Goal: Transaction & Acquisition: Purchase product/service

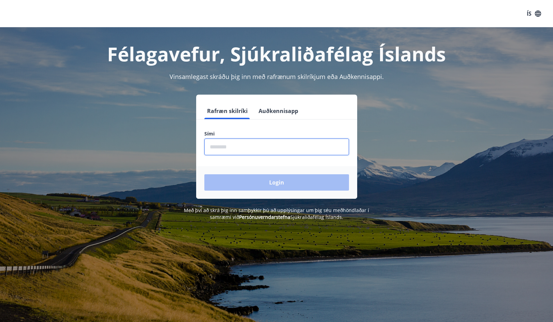
click at [237, 151] on input "phone" at bounding box center [276, 147] width 145 height 17
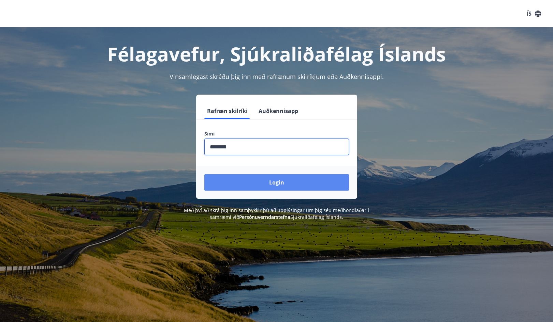
type input "********"
click at [266, 185] on button "Login" at bounding box center [276, 183] width 145 height 16
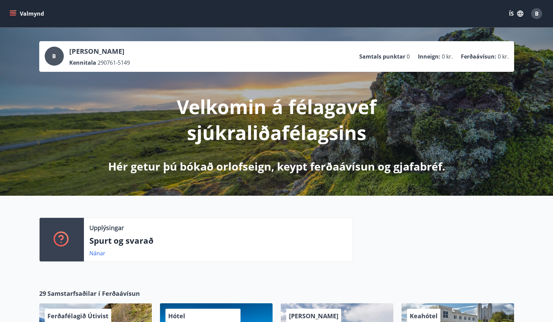
click at [17, 11] on button "Valmynd" at bounding box center [27, 13] width 39 height 12
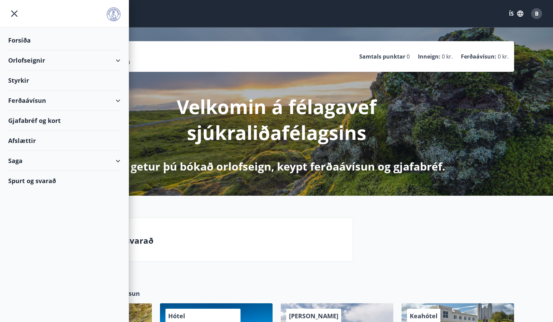
click at [116, 60] on div "Orlofseignir" at bounding box center [64, 60] width 112 height 20
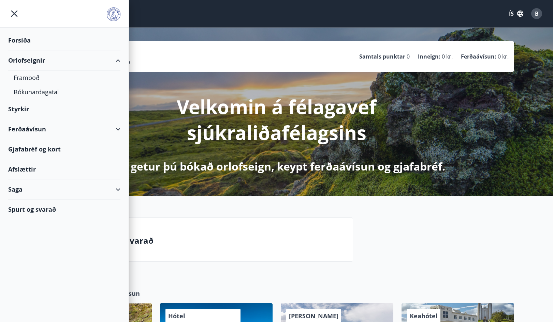
click at [29, 129] on div "Ferðaávísun" at bounding box center [64, 129] width 112 height 20
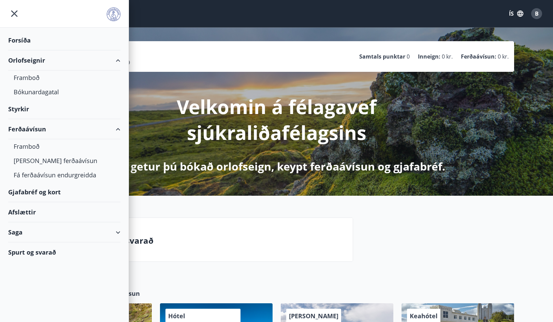
click at [145, 210] on div "Upplýsingar Spurt og svarað Nánar" at bounding box center [276, 237] width 553 height 82
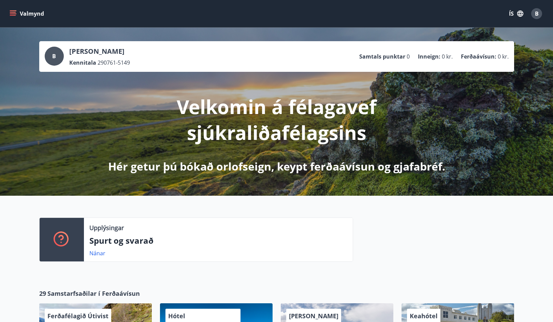
click at [25, 13] on button "Valmynd" at bounding box center [27, 13] width 39 height 12
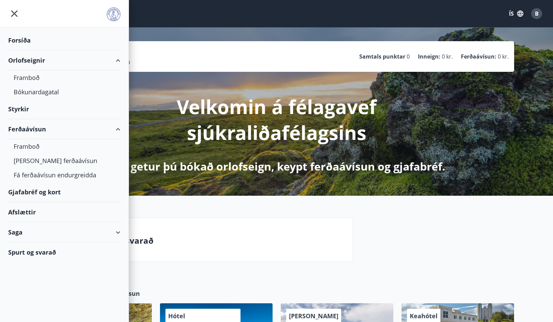
click at [144, 95] on p "Velkomin á félagavef sjúkraliðafélagsins" at bounding box center [276, 120] width 360 height 52
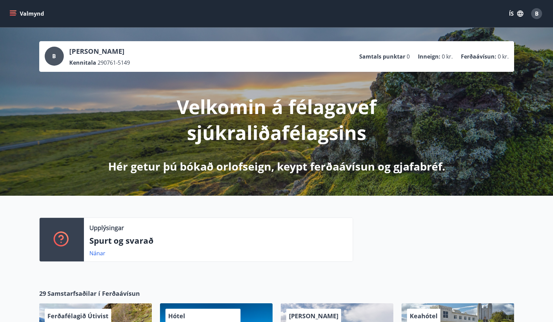
click at [29, 10] on button "Valmynd" at bounding box center [27, 13] width 39 height 12
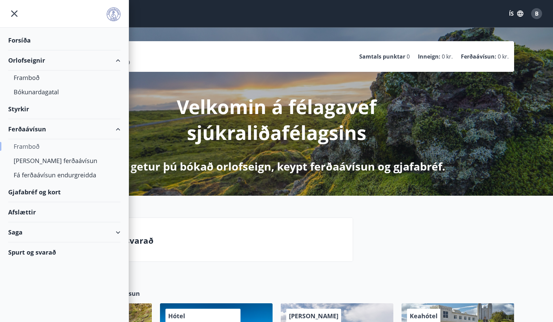
click at [35, 148] on div "Framboð" at bounding box center [64, 146] width 101 height 14
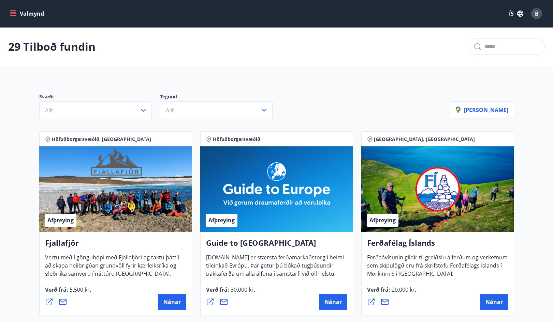
click at [14, 13] on icon "menu" at bounding box center [13, 13] width 7 height 7
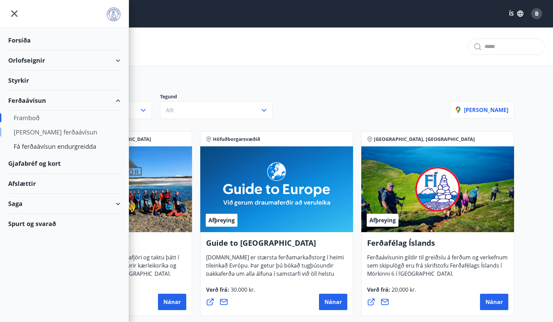
click at [35, 136] on div "Kaupa ferðaávísun" at bounding box center [64, 132] width 101 height 14
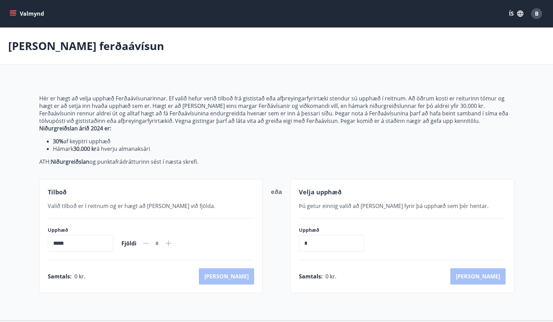
click at [111, 141] on li "30% af keyptri upphæð" at bounding box center [283, 141] width 461 height 7
click at [16, 12] on button "Valmynd" at bounding box center [27, 13] width 39 height 12
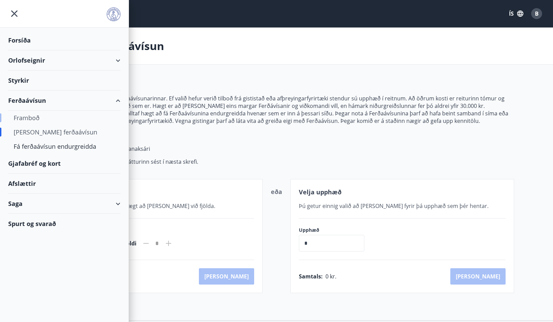
click at [26, 115] on div "Framboð" at bounding box center [64, 118] width 101 height 14
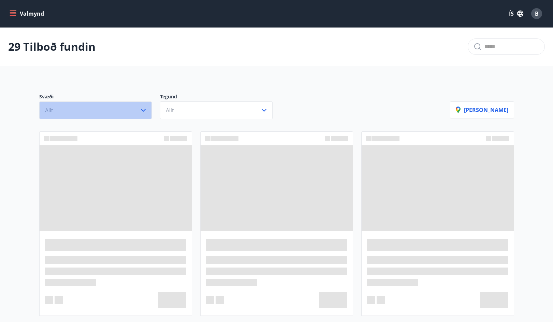
click at [109, 106] on button "Allt" at bounding box center [95, 111] width 112 height 18
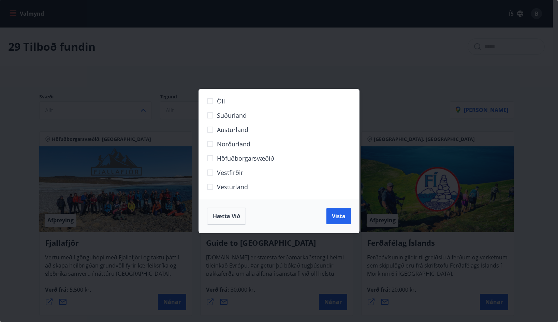
click at [228, 157] on span "Höfuðborgarsvæðið" at bounding box center [245, 158] width 57 height 9
click at [341, 218] on span "Vista" at bounding box center [339, 216] width 14 height 7
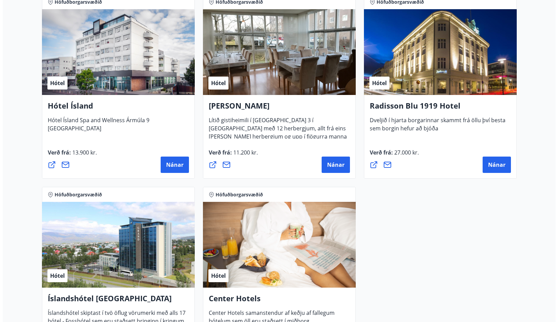
scroll to position [614, 0]
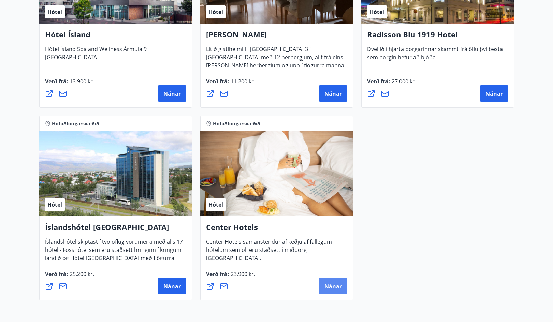
click at [326, 288] on span "Nánar" at bounding box center [332, 286] width 17 height 7
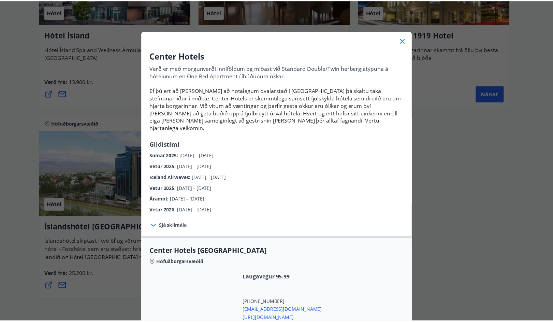
scroll to position [0, 0]
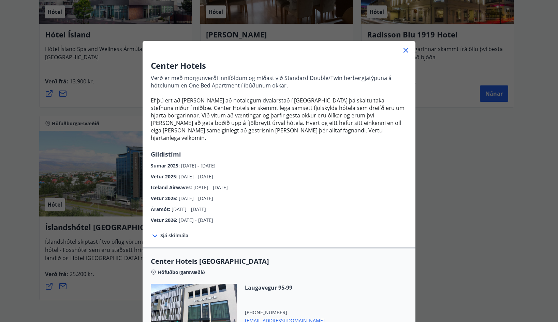
click at [403, 49] on icon at bounding box center [406, 50] width 8 height 8
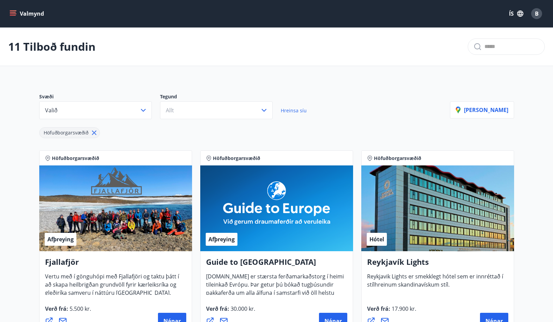
click at [534, 11] on span "B" at bounding box center [536, 13] width 4 height 7
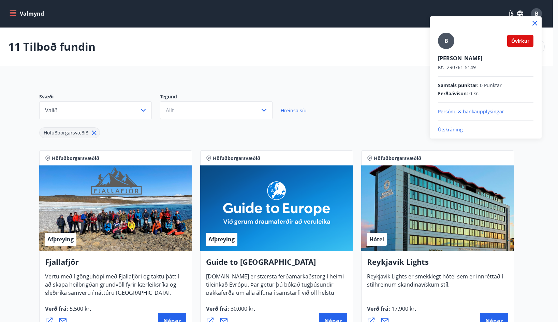
drag, startPoint x: 441, startPoint y: 124, endPoint x: 441, endPoint y: 128, distance: 4.1
click at [441, 128] on div "B Óvirkur Birna Ósk Björnsdóttir Kt. 290761-5149 Samtals punktar : 0 Punktar Fe…" at bounding box center [485, 83] width 95 height 101
click at [440, 130] on p "Útskráning" at bounding box center [485, 129] width 95 height 7
